Goal: Task Accomplishment & Management: Use online tool/utility

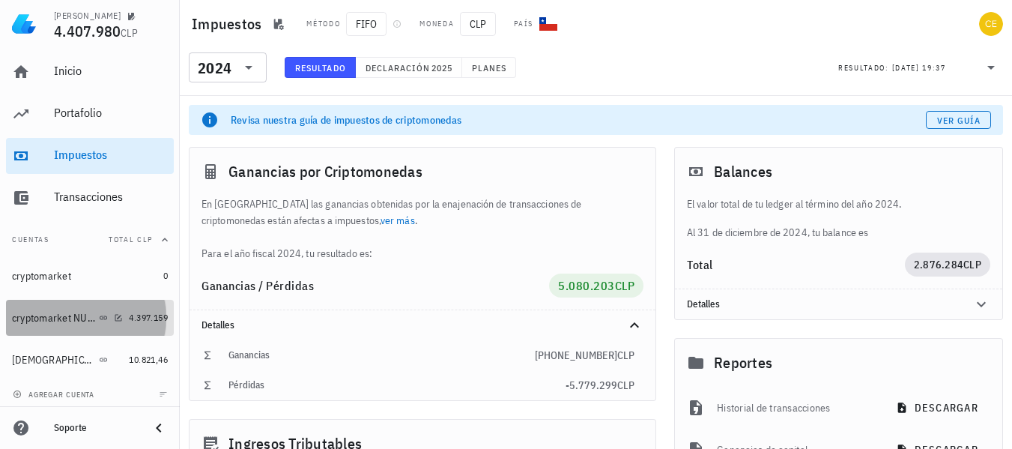
click at [60, 335] on link "cryptomarket NUEVA 4.397.159" at bounding box center [90, 318] width 168 height 36
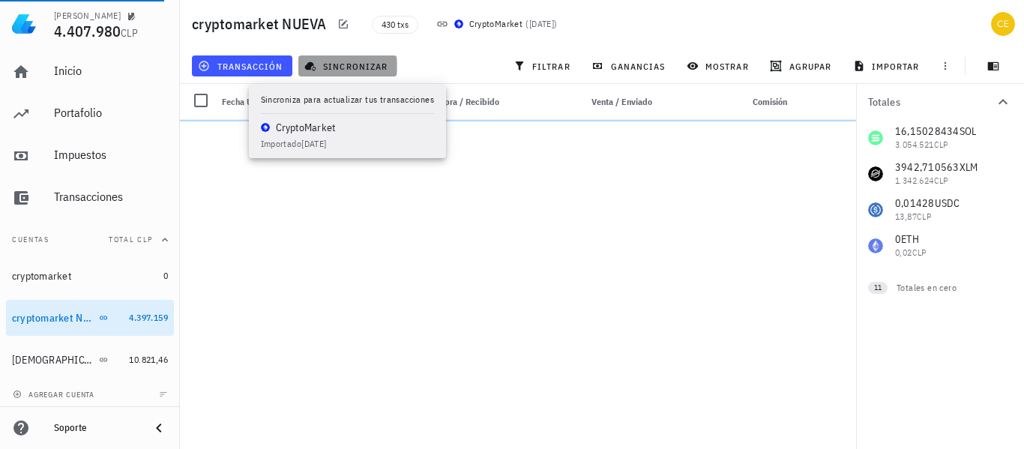
click at [349, 68] on span "sincronizar" at bounding box center [347, 66] width 80 height 12
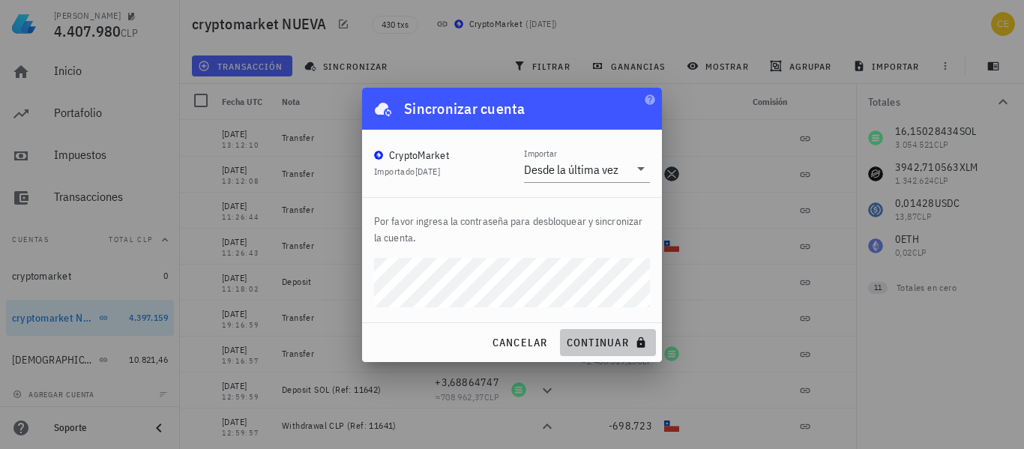
click at [566, 340] on span "continuar" at bounding box center [608, 342] width 84 height 13
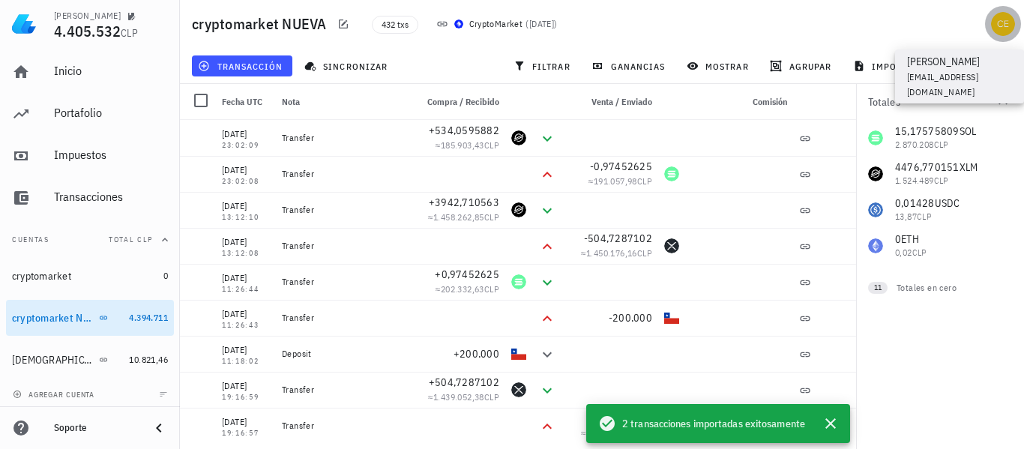
click at [1000, 36] on button "button" at bounding box center [1003, 24] width 36 height 36
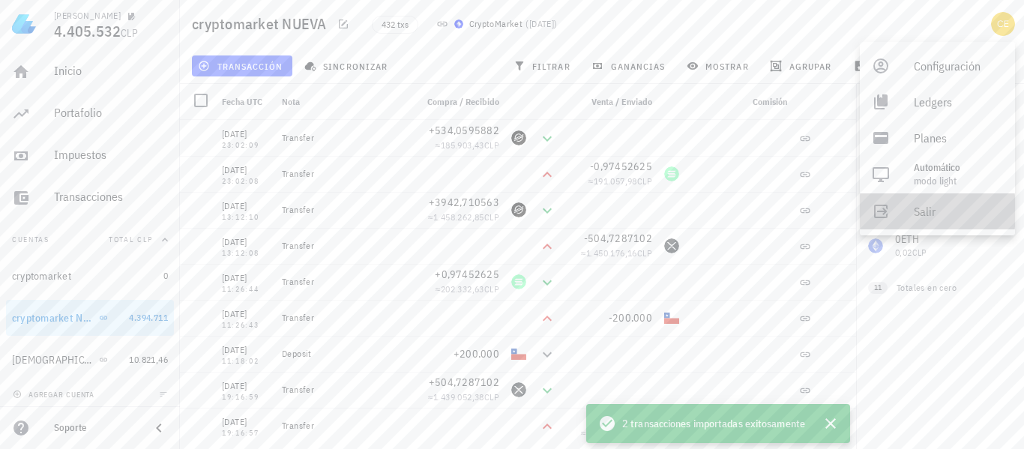
click at [920, 211] on div "Salir" at bounding box center [957, 211] width 89 height 30
